Goal: Information Seeking & Learning: Find specific fact

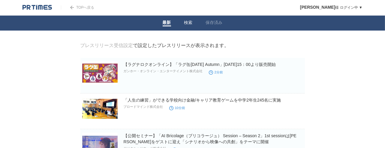
click at [190, 23] on link "検索" at bounding box center [188, 23] width 8 height 6
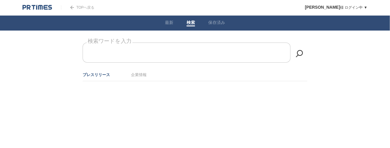
click at [157, 43] on form "検索ワードを入力" at bounding box center [195, 43] width 225 height 0
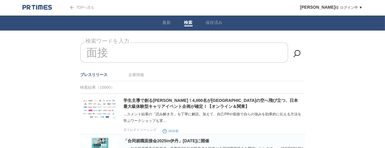
click at [129, 55] on input "面接" at bounding box center [184, 53] width 208 height 20
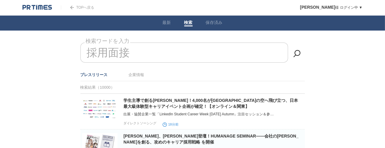
click at [144, 51] on input "採用面接" at bounding box center [184, 53] width 208 height 20
click at [138, 51] on input "採用面接" at bounding box center [184, 53] width 208 height 20
click at [132, 51] on input "採用面接" at bounding box center [184, 53] width 208 height 20
click at [126, 51] on input "採用面接" at bounding box center [184, 53] width 208 height 20
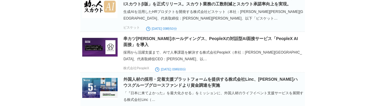
scroll to position [540, 0]
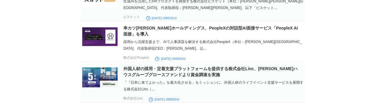
type input "採用面接　企業"
